Goal: Navigation & Orientation: Find specific page/section

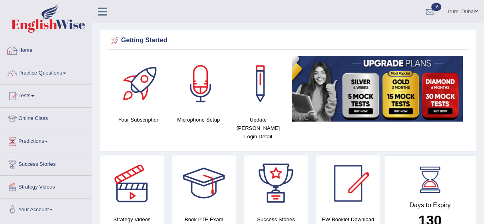
click at [18, 47] on div at bounding box center [12, 51] width 12 height 12
drag, startPoint x: 488, startPoint y: 38, endPoint x: 484, endPoint y: -4, distance: 42.5
click at [483, 0] on html "Toggle navigation Home Practice Questions Speaking Practice Read Aloud Repeat S…" at bounding box center [242, 112] width 484 height 224
click at [40, 49] on link "Home" at bounding box center [44, 50] width 89 height 20
click at [59, 48] on link "Home" at bounding box center [44, 50] width 89 height 20
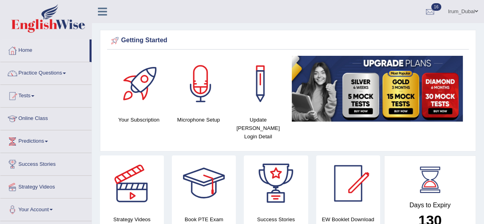
click at [58, 48] on link "Home" at bounding box center [44, 50] width 89 height 20
click at [71, 77] on link "Practice Questions" at bounding box center [45, 72] width 91 height 20
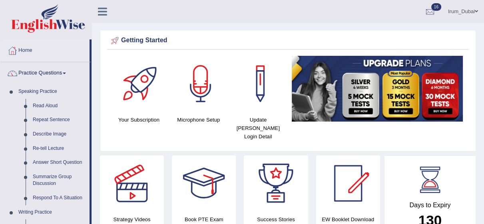
click at [71, 77] on link "Practice Questions" at bounding box center [44, 72] width 89 height 20
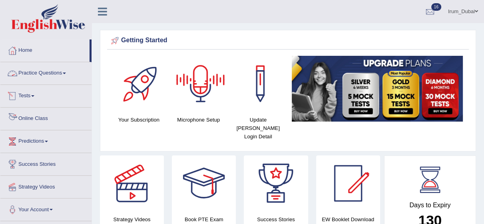
click at [22, 123] on link "Online Class" at bounding box center [45, 118] width 91 height 20
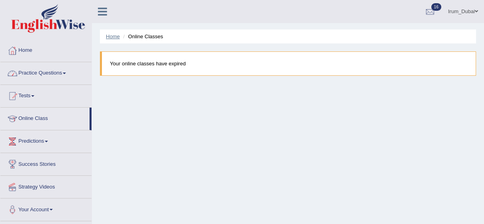
click at [111, 38] on link "Home" at bounding box center [113, 37] width 14 height 6
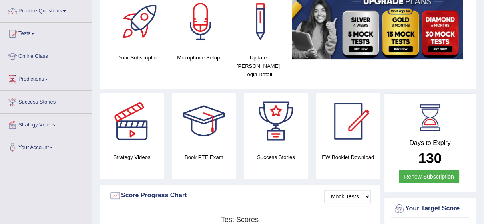
scroll to position [65, 0]
